Goal: Navigation & Orientation: Understand site structure

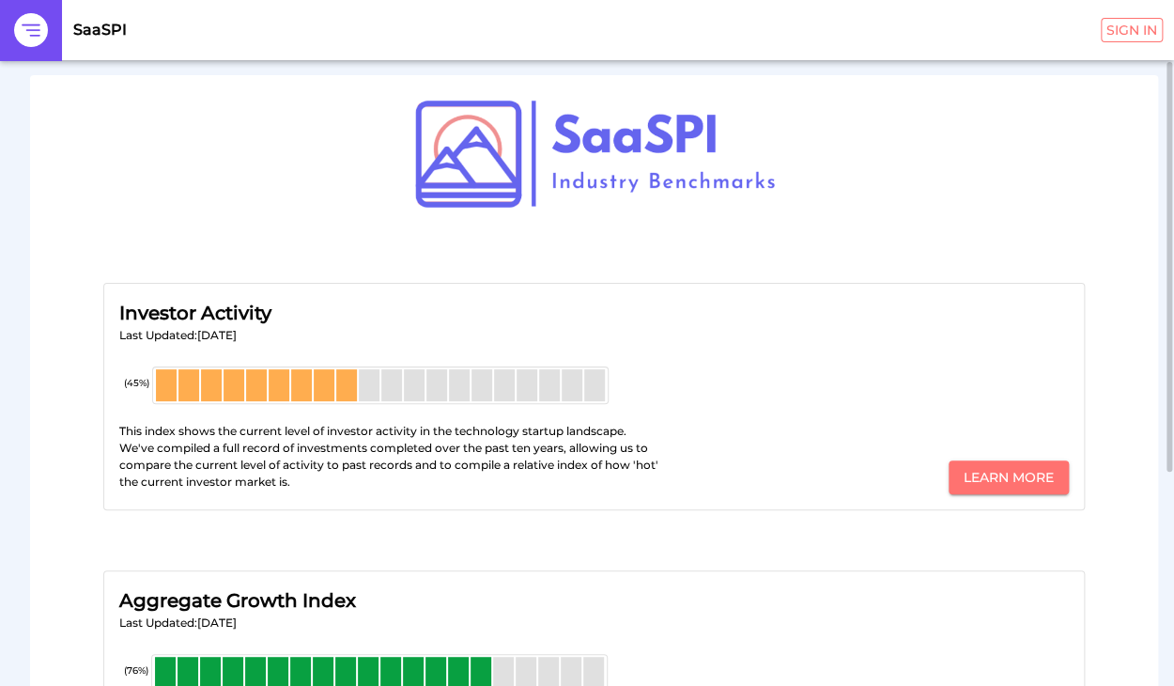
scroll to position [323, 0]
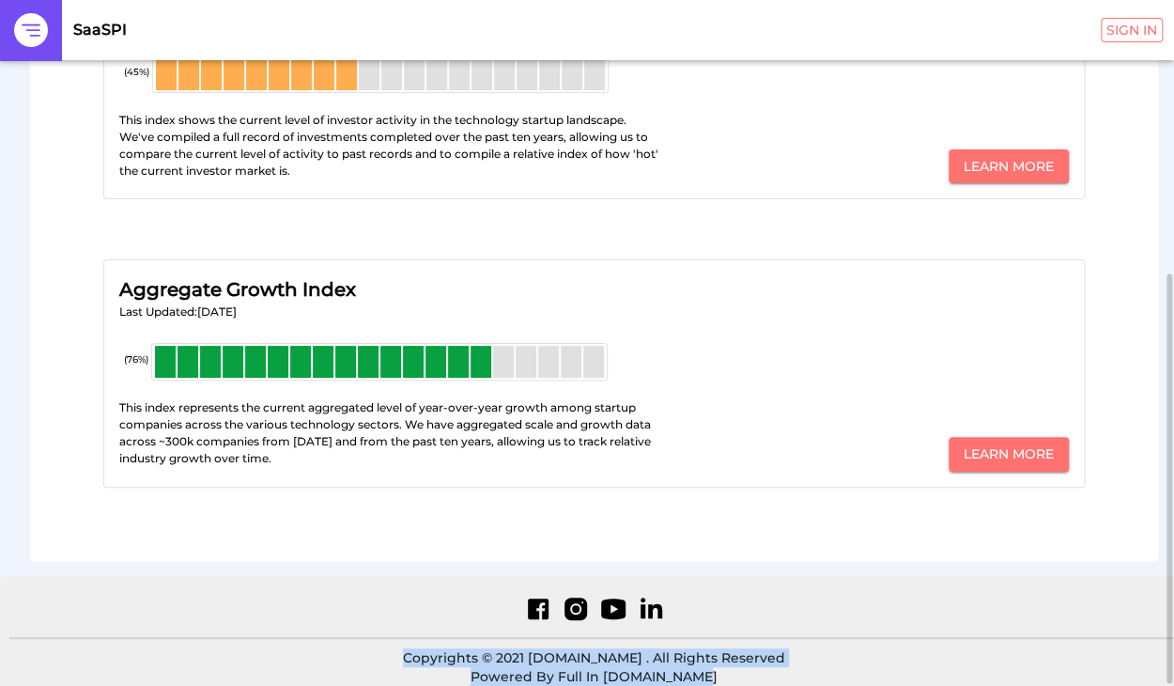
drag, startPoint x: 722, startPoint y: 655, endPoint x: 417, endPoint y: 650, distance: 305.3
click at [417, 650] on div "Copyrights © 2021 Sasspi.io . All Rights Reserved Powered By Full In Partners.I…" at bounding box center [594, 638] width 1188 height 124
copy div "Copyrights © 2021 Sasspi.io . All Rights Reserved Powered By Full In Partners.I…"
